Goal: Information Seeking & Learning: Learn about a topic

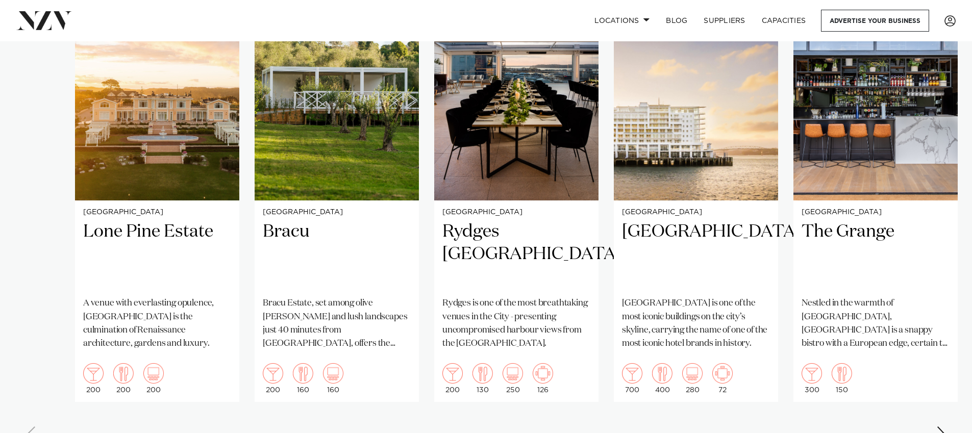
scroll to position [819, 0]
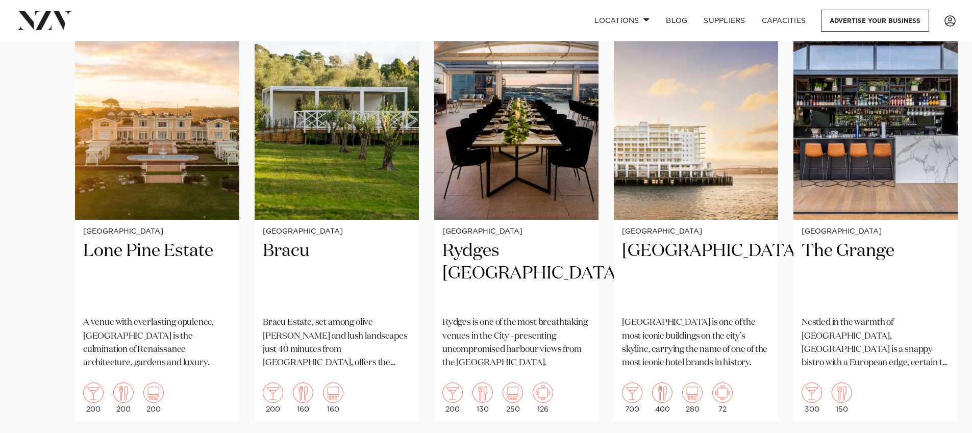
click at [705, 404] on swiper-container "[GEOGRAPHIC_DATA] [GEOGRAPHIC_DATA] A venue with everlasting opulence, [GEOGRAP…" at bounding box center [486, 234] width 972 height 471
click at [706, 413] on swiper-container "[GEOGRAPHIC_DATA] [GEOGRAPHIC_DATA] A venue with everlasting opulence, [GEOGRAP…" at bounding box center [486, 234] width 972 height 471
click at [705, 412] on swiper-container "[GEOGRAPHIC_DATA] [GEOGRAPHIC_DATA] A venue with everlasting opulence, [GEOGRAP…" at bounding box center [486, 234] width 972 height 471
click at [703, 411] on swiper-container "[GEOGRAPHIC_DATA] [GEOGRAPHIC_DATA] A venue with everlasting opulence, [GEOGRAP…" at bounding box center [486, 234] width 972 height 471
click at [703, 409] on swiper-container "[GEOGRAPHIC_DATA] [GEOGRAPHIC_DATA] A venue with everlasting opulence, [GEOGRAP…" at bounding box center [486, 234] width 972 height 471
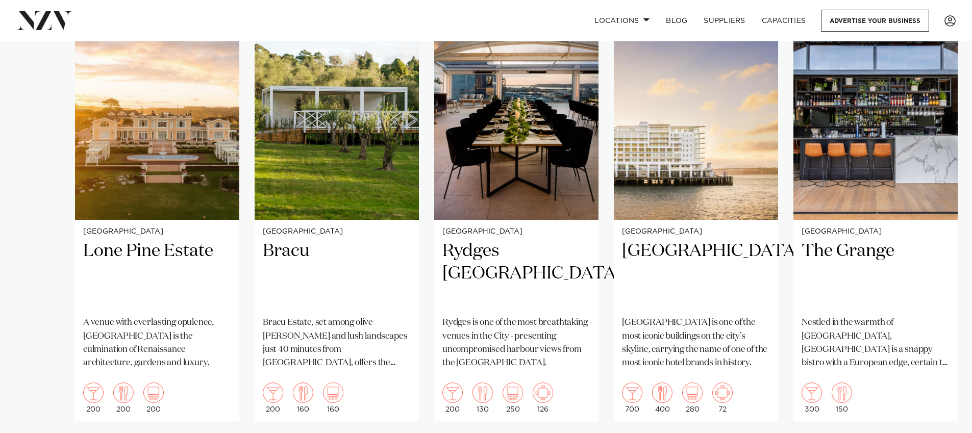
click at [702, 406] on swiper-container "[GEOGRAPHIC_DATA] [GEOGRAPHIC_DATA] A venue with everlasting opulence, [GEOGRAP…" at bounding box center [486, 234] width 972 height 471
click at [699, 405] on swiper-container "[GEOGRAPHIC_DATA] [GEOGRAPHIC_DATA] A venue with everlasting opulence, [GEOGRAP…" at bounding box center [486, 234] width 972 height 471
click at [947, 403] on swiper-container "[GEOGRAPHIC_DATA] [GEOGRAPHIC_DATA] A venue with everlasting opulence, [GEOGRAP…" at bounding box center [486, 234] width 972 height 471
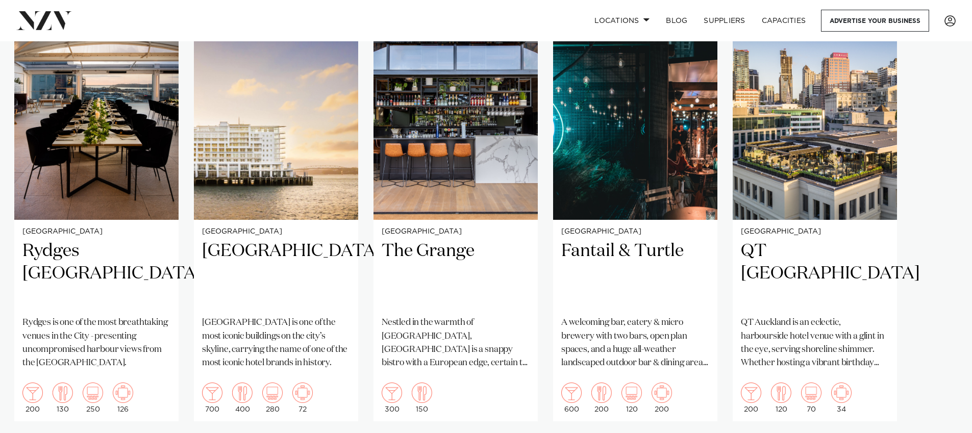
click at [944, 405] on swiper-container "[GEOGRAPHIC_DATA] [GEOGRAPHIC_DATA] A venue with everlasting opulence, [GEOGRAP…" at bounding box center [486, 234] width 972 height 471
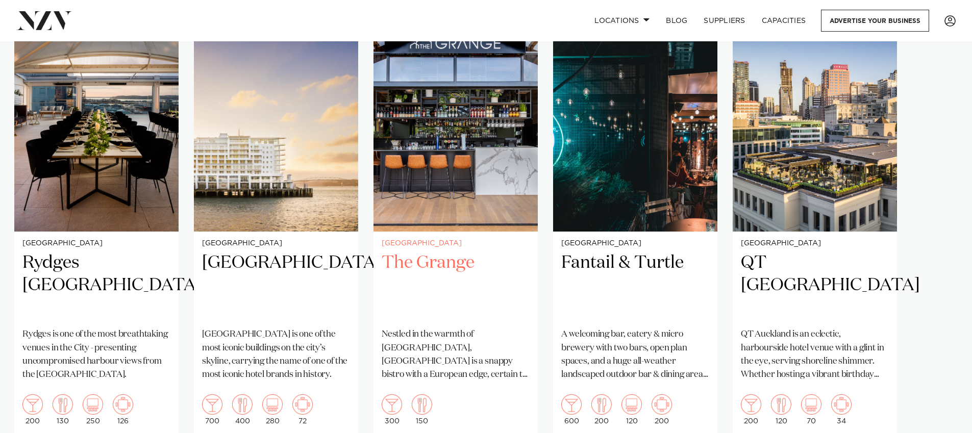
scroll to position [1003, 0]
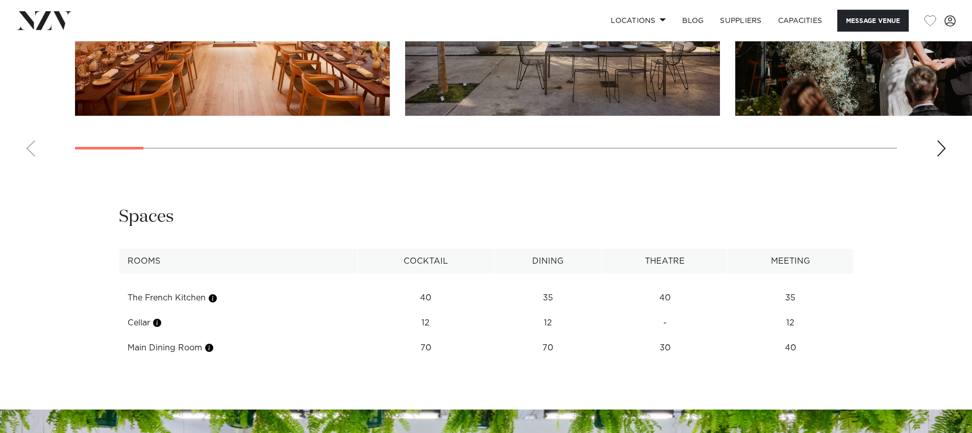
scroll to position [1180, 0]
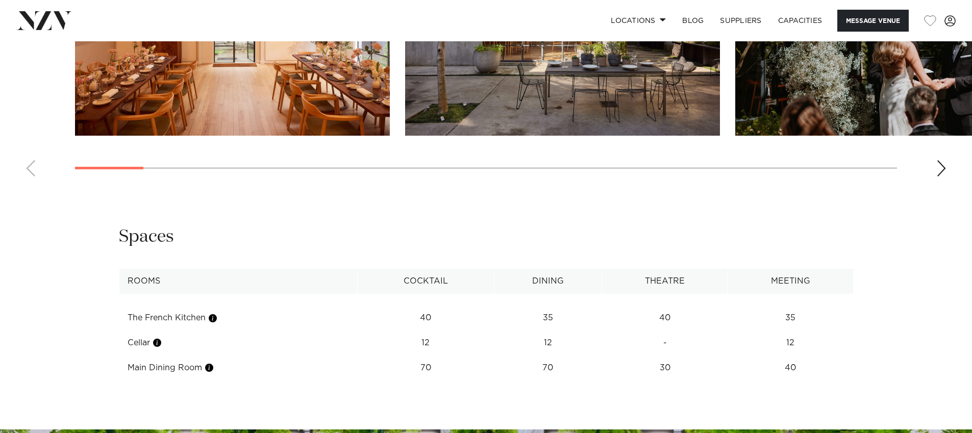
click at [937, 173] on div "Next slide" at bounding box center [941, 168] width 10 height 16
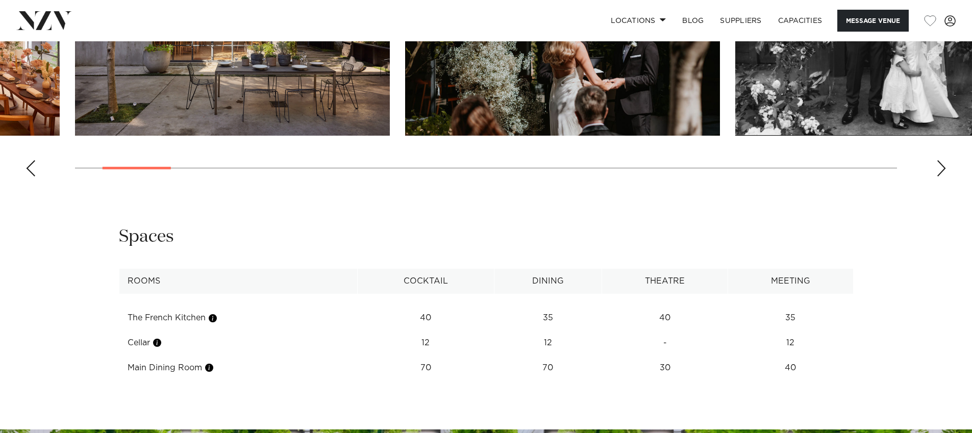
scroll to position [979, 0]
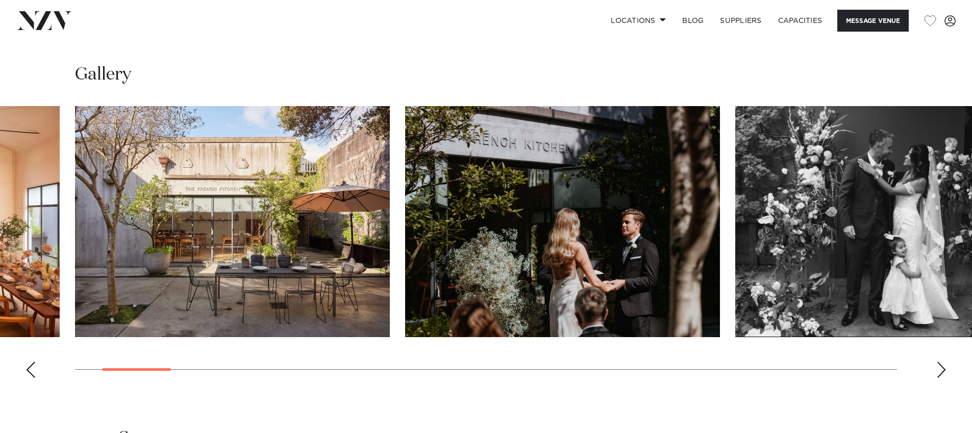
click at [924, 366] on swiper-container at bounding box center [486, 246] width 972 height 280
click at [929, 367] on swiper-container at bounding box center [486, 246] width 972 height 280
click at [936, 373] on swiper-container at bounding box center [486, 246] width 972 height 280
click at [945, 370] on div "Next slide" at bounding box center [941, 370] width 10 height 16
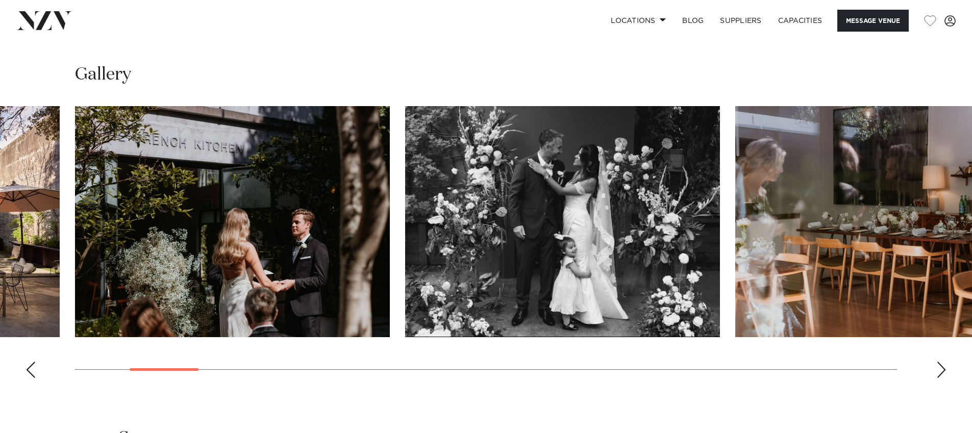
click at [943, 369] on div "Next slide" at bounding box center [941, 370] width 10 height 16
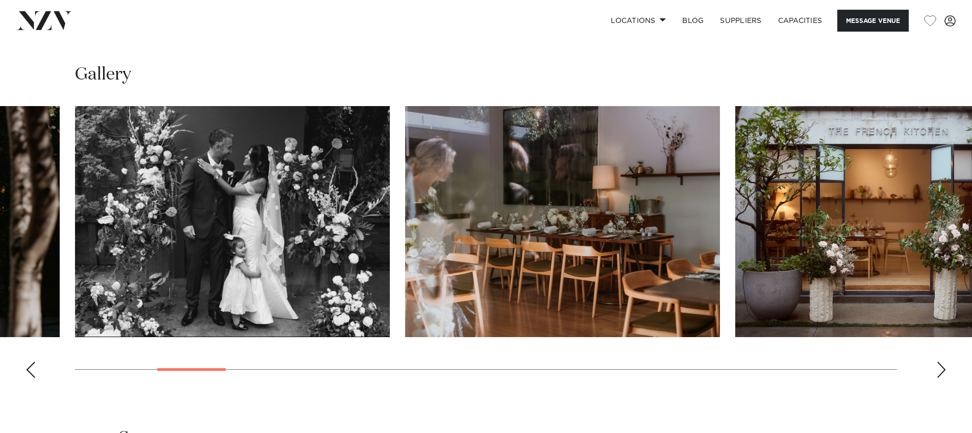
click at [943, 369] on div "Next slide" at bounding box center [941, 370] width 10 height 16
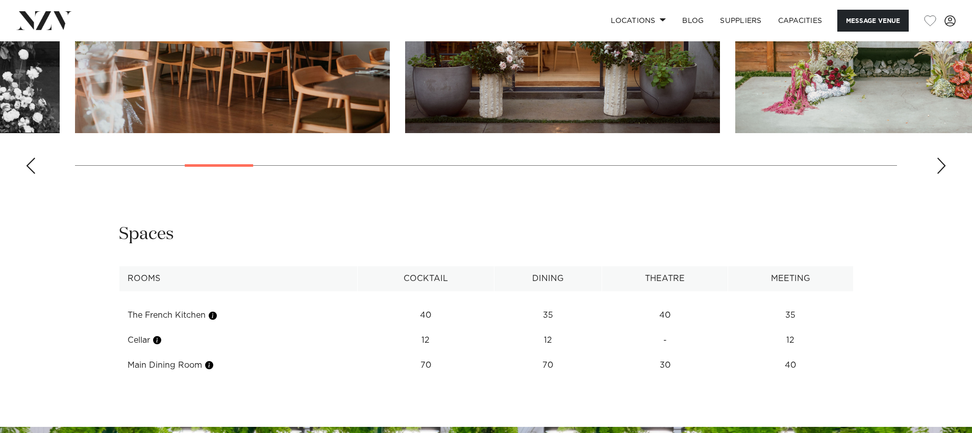
scroll to position [1194, 0]
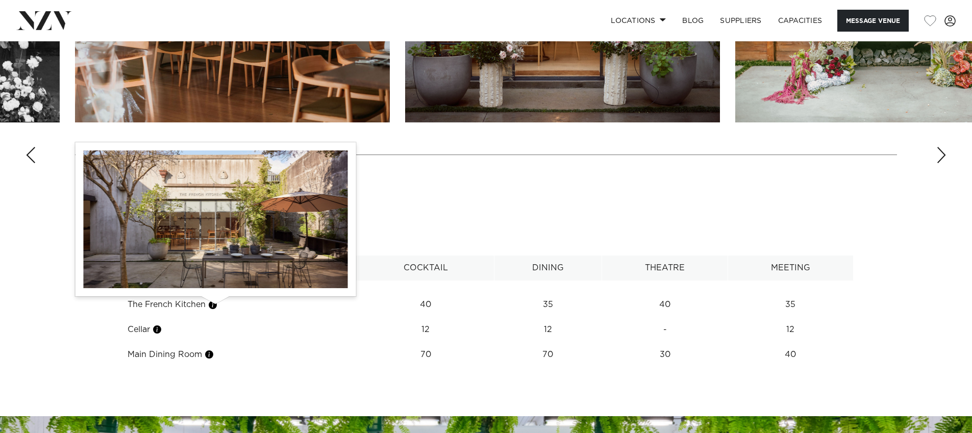
click at [214, 305] on button "button" at bounding box center [213, 305] width 10 height 10
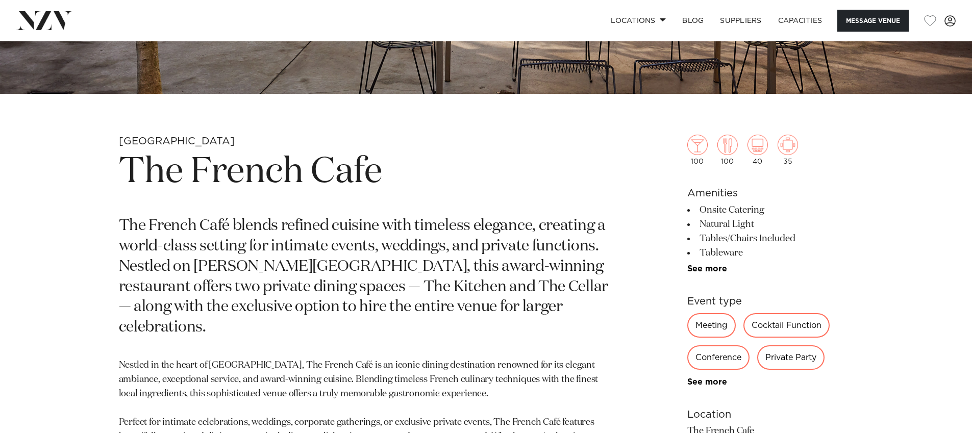
scroll to position [405, 0]
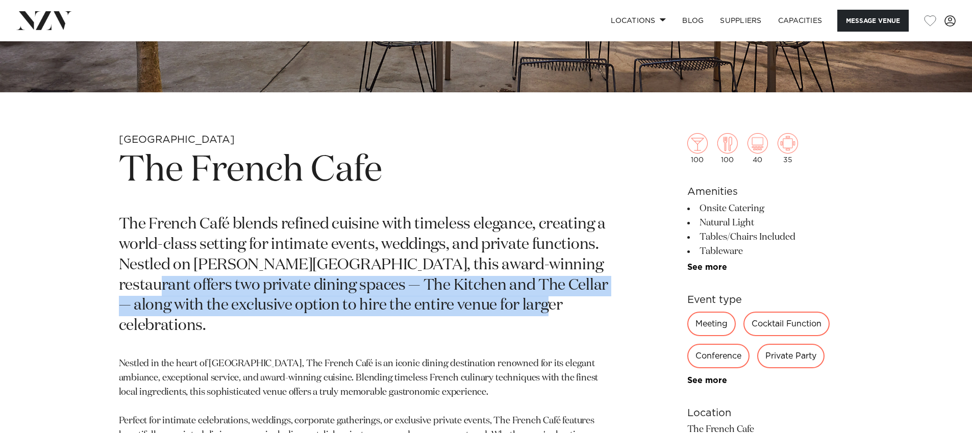
drag, startPoint x: 548, startPoint y: 307, endPoint x: 116, endPoint y: 277, distance: 432.2
click at [116, 277] on div "Auckland The French Cafe The French Café blends refined cuisine with timeless e…" at bounding box center [486, 377] width 868 height 489
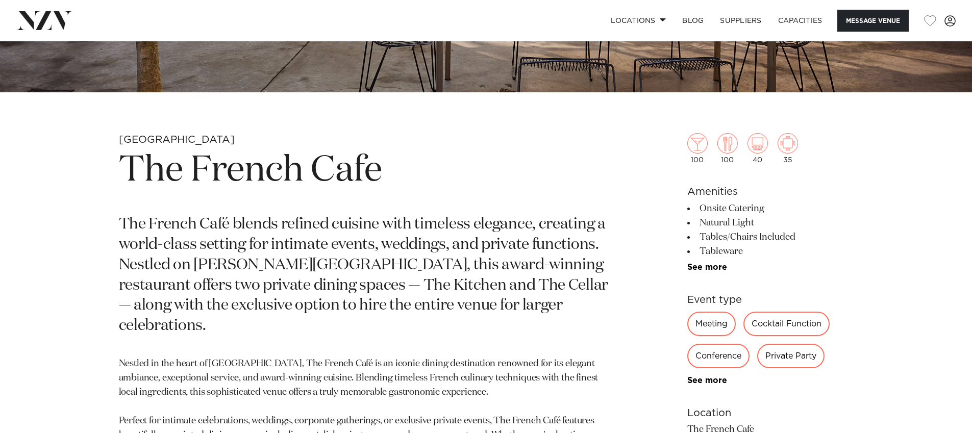
click at [265, 286] on p "The French Café blends refined cuisine with timeless elegance, creating a world…" at bounding box center [367, 276] width 496 height 122
click at [551, 305] on p "The French Café blends refined cuisine with timeless elegance, creating a world…" at bounding box center [367, 276] width 496 height 122
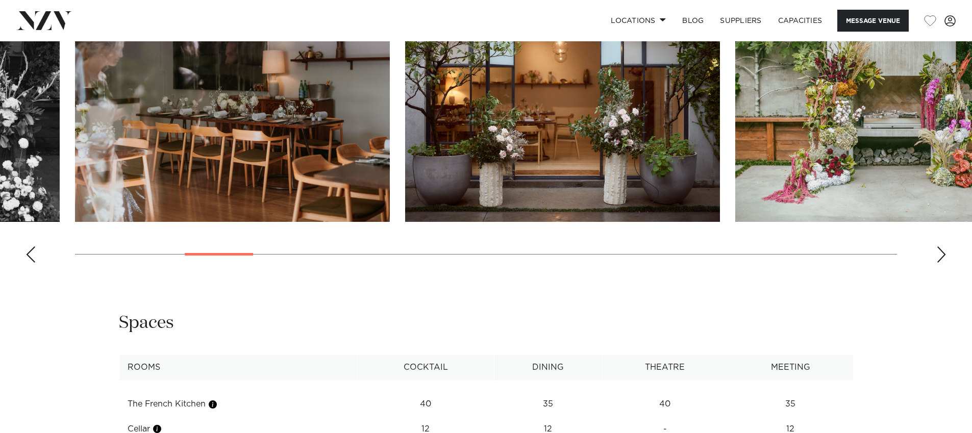
scroll to position [1106, 0]
